Goal: Task Accomplishment & Management: Use online tool/utility

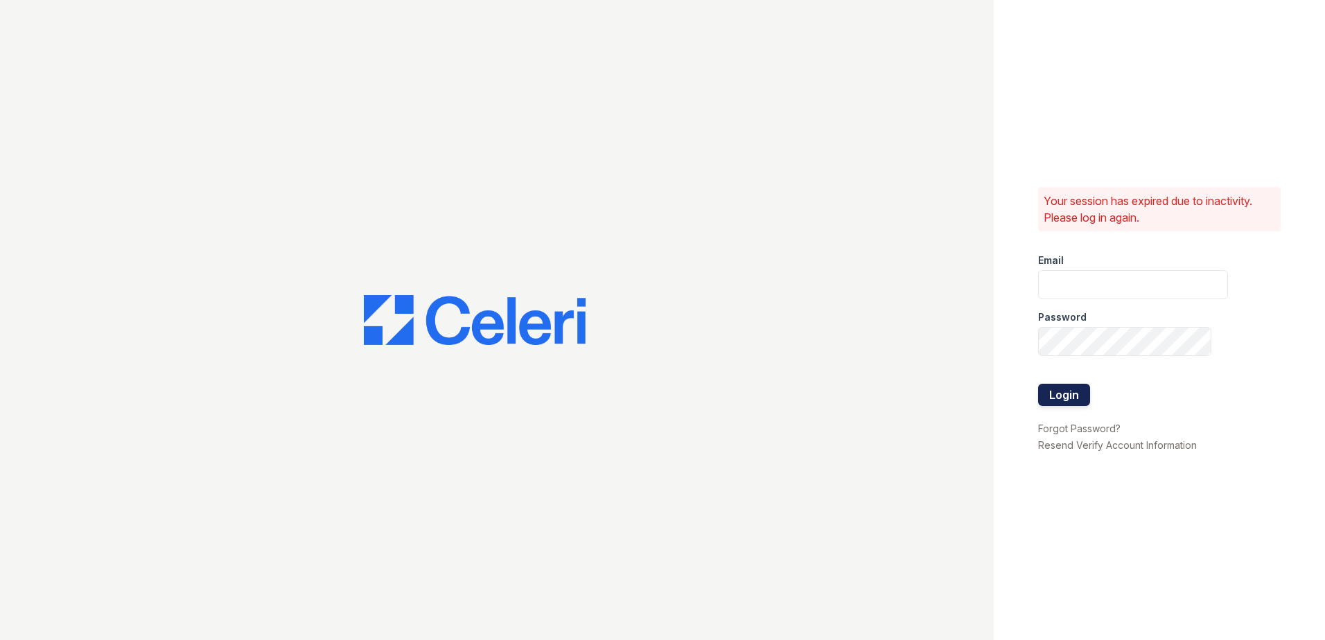
type input "Nutsey@Trinity-pm.com"
click at [1074, 388] on button "Login" at bounding box center [1064, 395] width 52 height 22
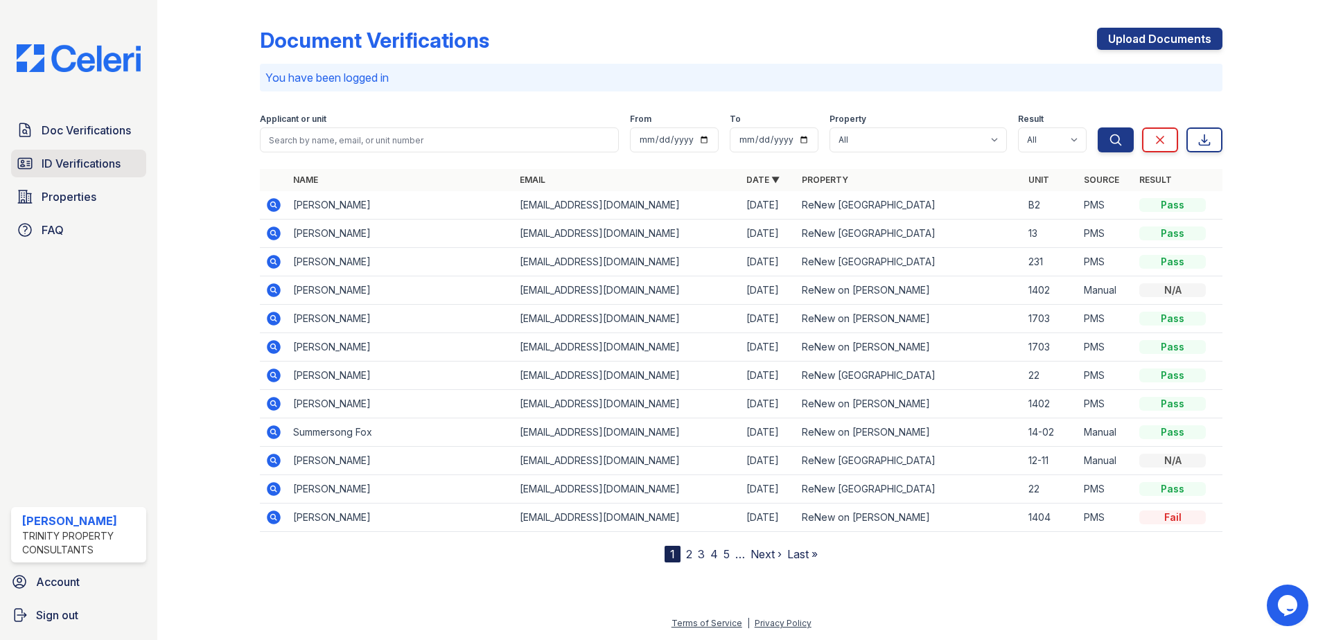
click at [73, 157] on span "ID Verifications" at bounding box center [81, 163] width 79 height 17
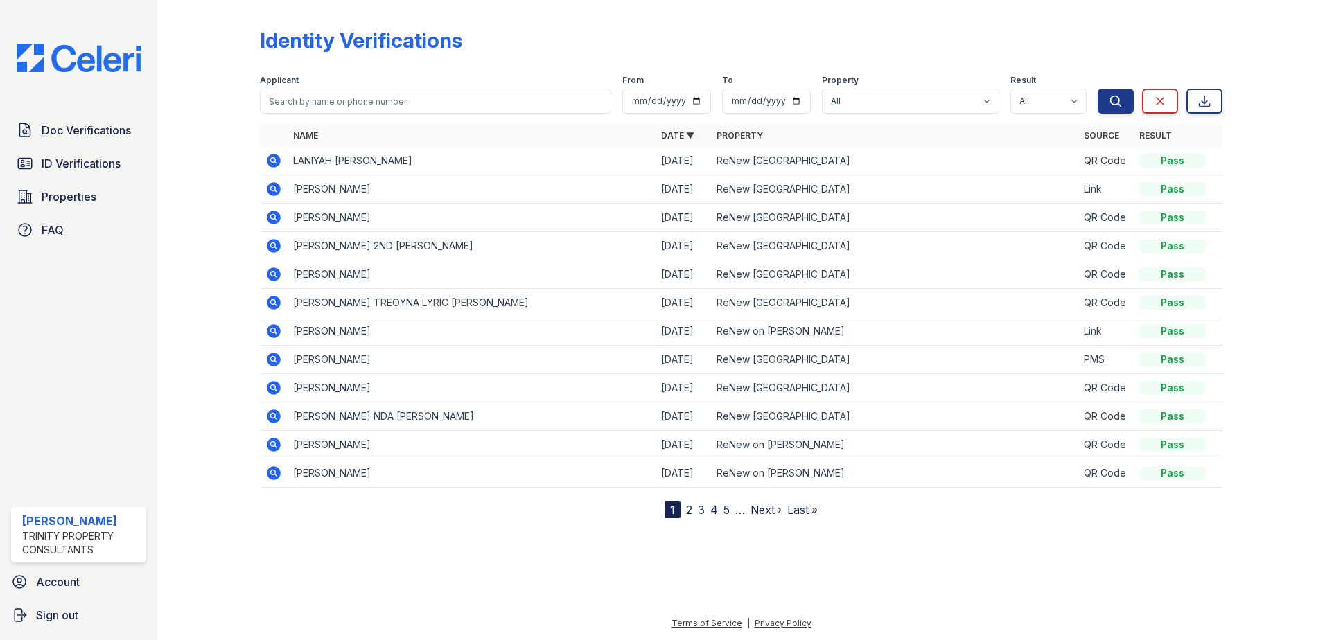
click at [276, 151] on td at bounding box center [274, 161] width 28 height 28
click at [272, 158] on icon at bounding box center [273, 160] width 17 height 17
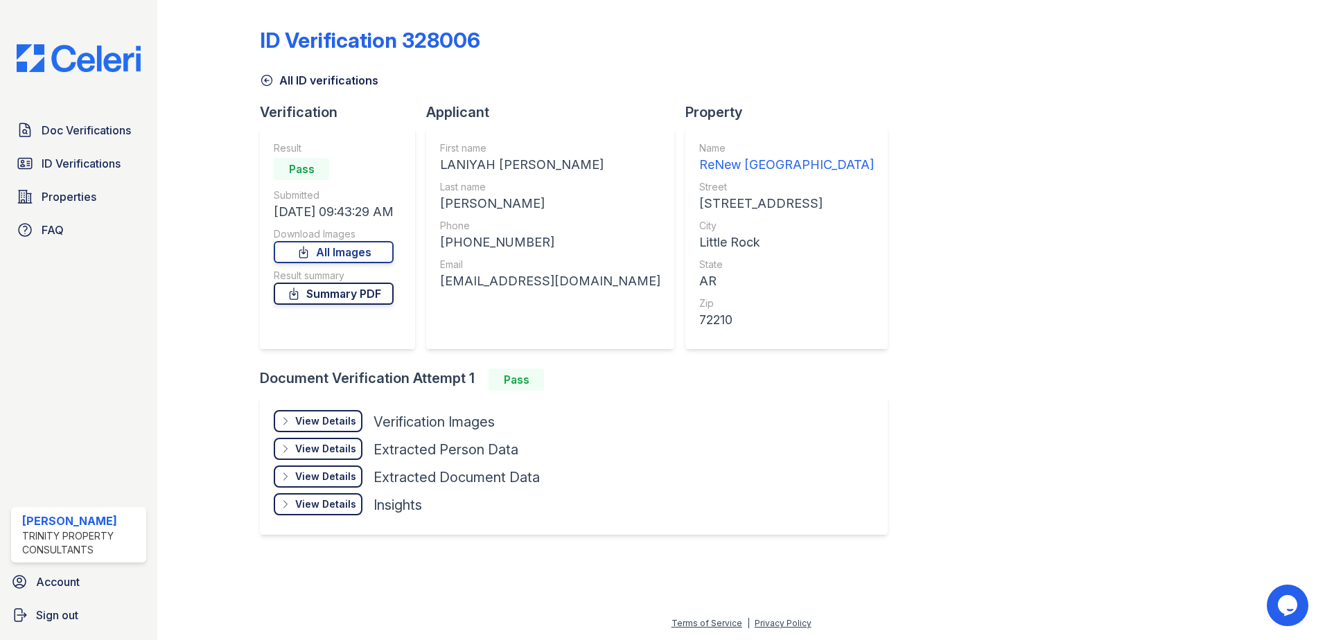
click at [380, 293] on link "Summary PDF" at bounding box center [334, 294] width 120 height 22
drag, startPoint x: 380, startPoint y: 293, endPoint x: 187, endPoint y: 269, distance: 194.0
click at [379, 292] on link "Summary PDF" at bounding box center [334, 294] width 120 height 22
